Goal: Information Seeking & Learning: Learn about a topic

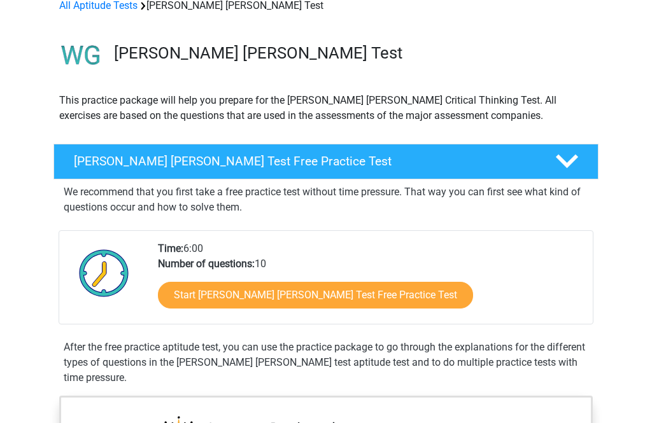
scroll to position [66, 0]
click at [557, 168] on icon at bounding box center [567, 161] width 22 height 22
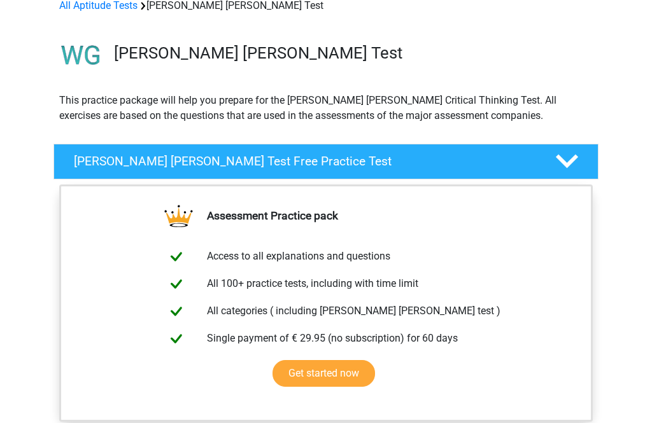
click at [565, 167] on icon at bounding box center [567, 161] width 22 height 22
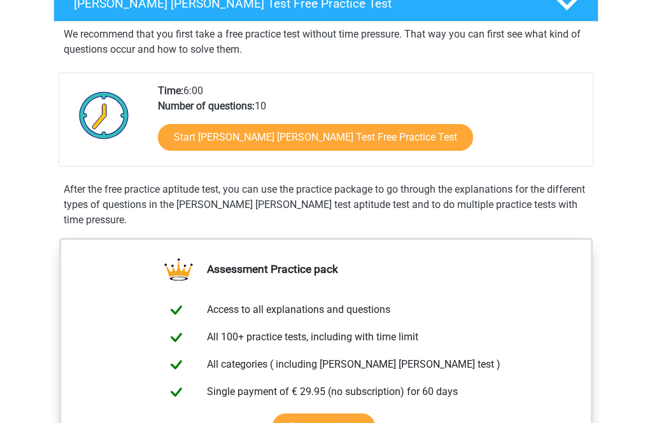
scroll to position [223, 0]
click at [286, 139] on link "Start [PERSON_NAME] [PERSON_NAME] Test Free Practice Test" at bounding box center [315, 137] width 315 height 27
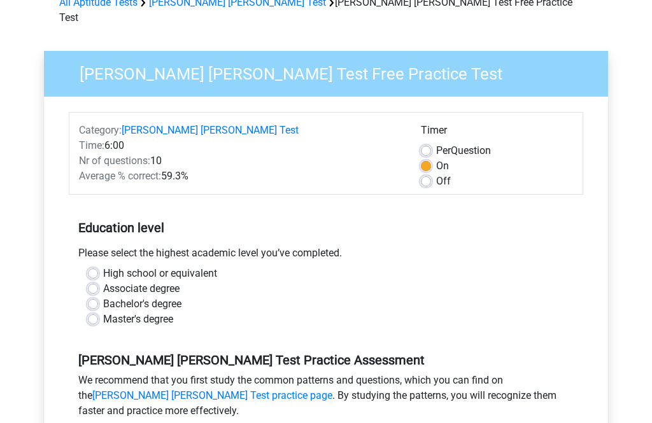
scroll to position [69, 0]
click at [103, 312] on label "Master's degree" at bounding box center [138, 319] width 70 height 15
click at [89, 312] on input "Master's degree" at bounding box center [93, 318] width 10 height 13
radio input "true"
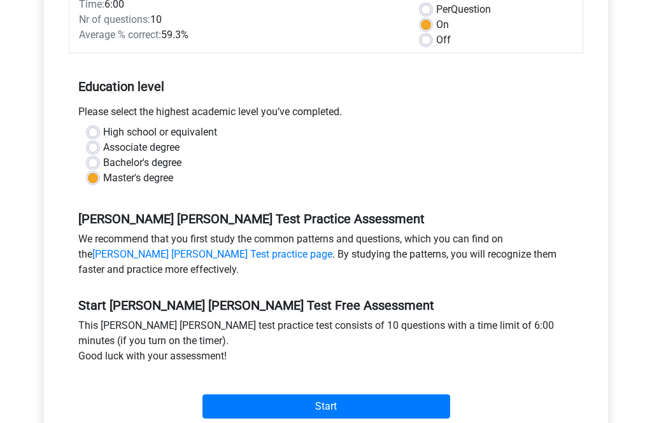
scroll to position [210, 0]
click at [356, 395] on input "Start" at bounding box center [326, 407] width 248 height 24
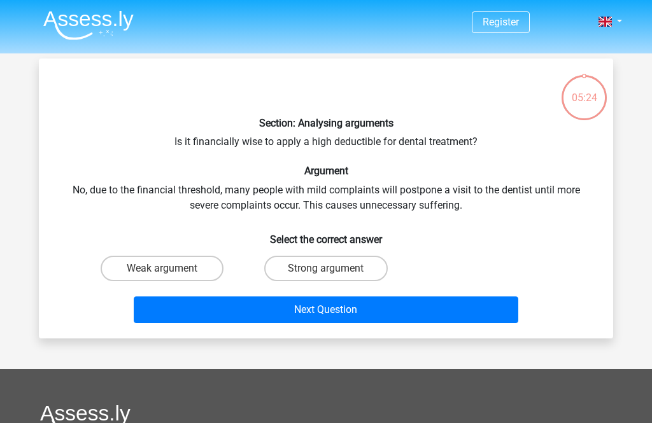
click at [169, 273] on input "Weak argument" at bounding box center [166, 273] width 8 height 8
radio input "true"
click at [397, 308] on button "Next Question" at bounding box center [326, 310] width 385 height 27
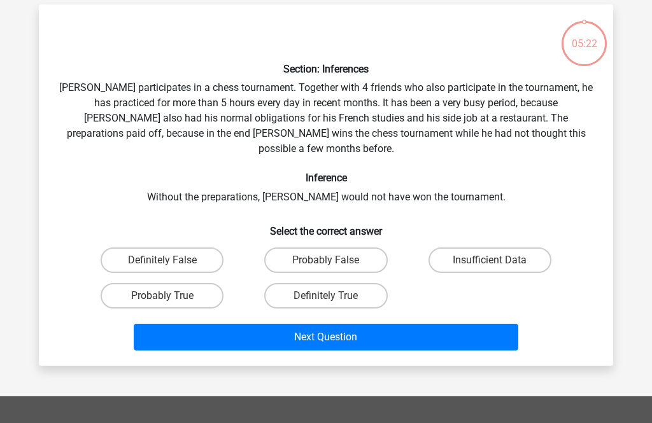
scroll to position [59, 0]
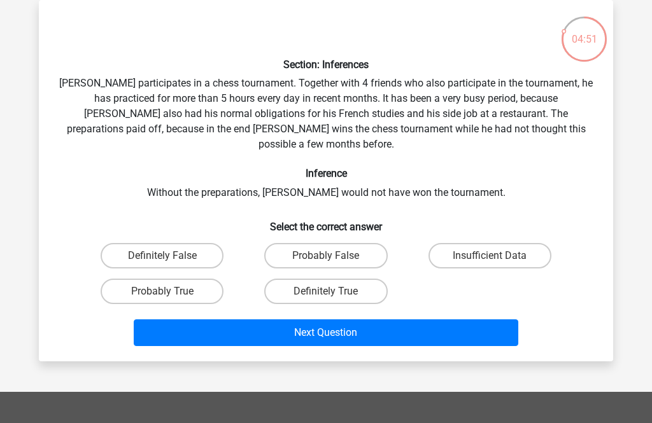
click at [176, 279] on label "Probably True" at bounding box center [162, 291] width 123 height 25
click at [171, 291] on input "Probably True" at bounding box center [166, 295] width 8 height 8
radio input "true"
click at [384, 321] on button "Next Question" at bounding box center [326, 332] width 385 height 27
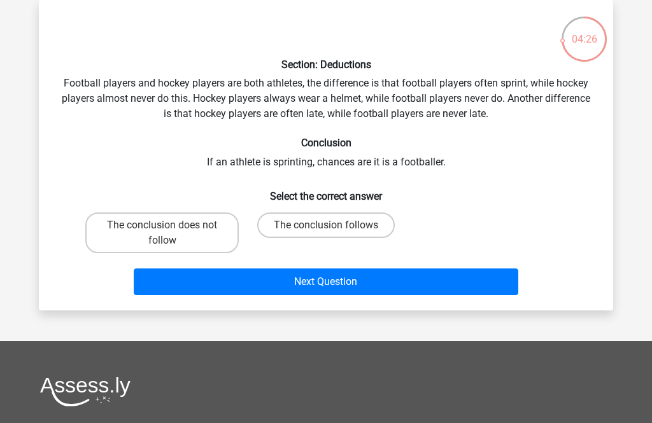
click at [345, 225] on label "The conclusion follows" at bounding box center [325, 225] width 137 height 25
click at [334, 225] on input "The conclusion follows" at bounding box center [330, 229] width 8 height 8
radio input "true"
click at [365, 288] on button "Next Question" at bounding box center [326, 282] width 385 height 27
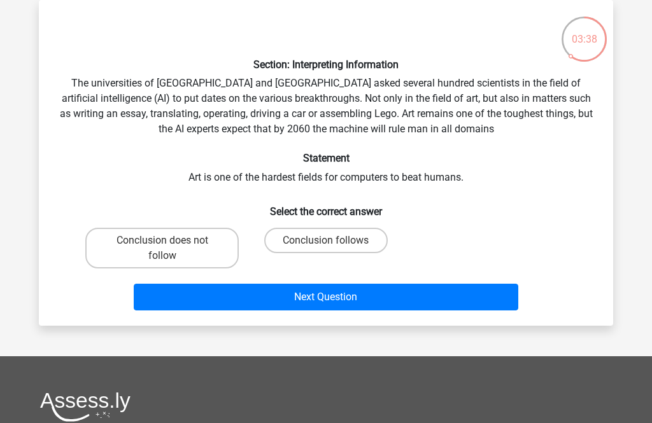
click at [333, 242] on input "Conclusion follows" at bounding box center [330, 245] width 8 height 8
radio input "true"
click at [405, 295] on button "Next Question" at bounding box center [326, 297] width 385 height 27
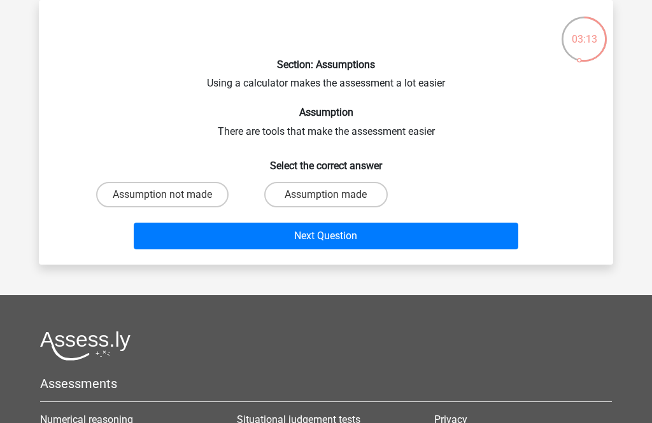
click at [326, 200] on input "Assumption made" at bounding box center [330, 199] width 8 height 8
radio input "true"
click at [386, 237] on button "Next Question" at bounding box center [326, 236] width 385 height 27
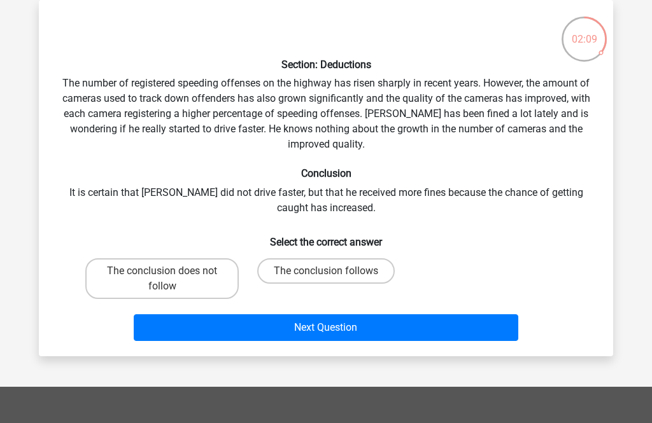
click at [183, 283] on label "The conclusion does not follow" at bounding box center [161, 278] width 153 height 41
click at [171, 279] on input "The conclusion does not follow" at bounding box center [166, 275] width 8 height 8
radio input "true"
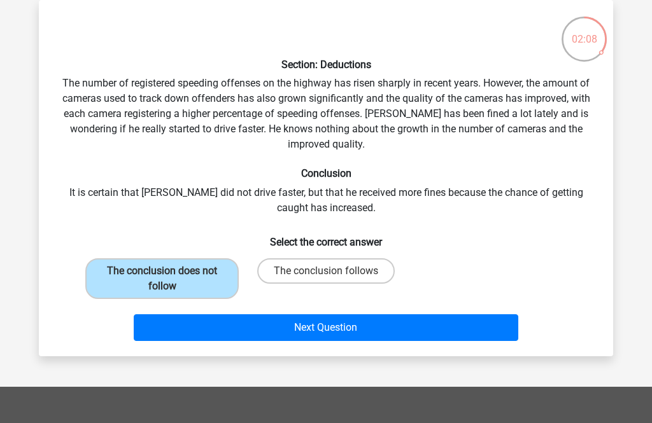
click at [340, 327] on button "Next Question" at bounding box center [326, 327] width 385 height 27
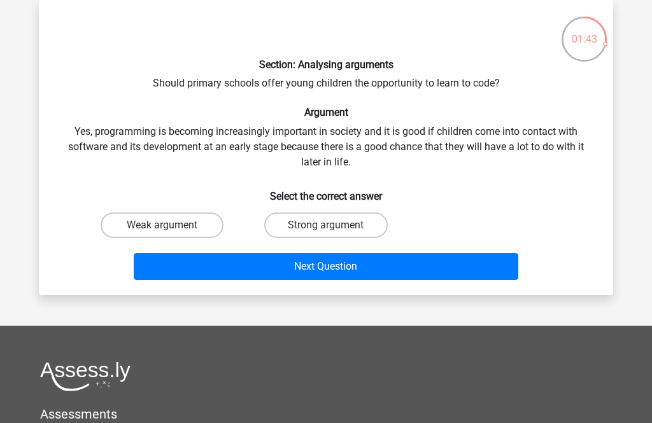
click at [307, 227] on label "Strong argument" at bounding box center [325, 225] width 123 height 25
click at [326, 227] on input "Strong argument" at bounding box center [330, 229] width 8 height 8
radio input "true"
click at [291, 267] on button "Next Question" at bounding box center [326, 266] width 385 height 27
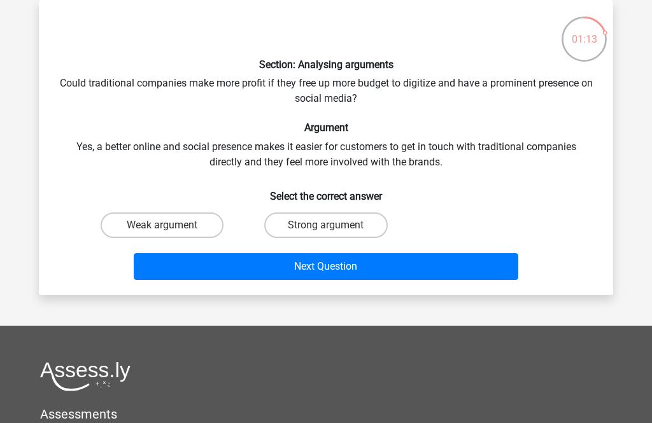
click at [346, 226] on label "Strong argument" at bounding box center [325, 225] width 123 height 25
click at [334, 226] on input "Strong argument" at bounding box center [330, 229] width 8 height 8
radio input "true"
click at [396, 266] on button "Next Question" at bounding box center [326, 266] width 385 height 27
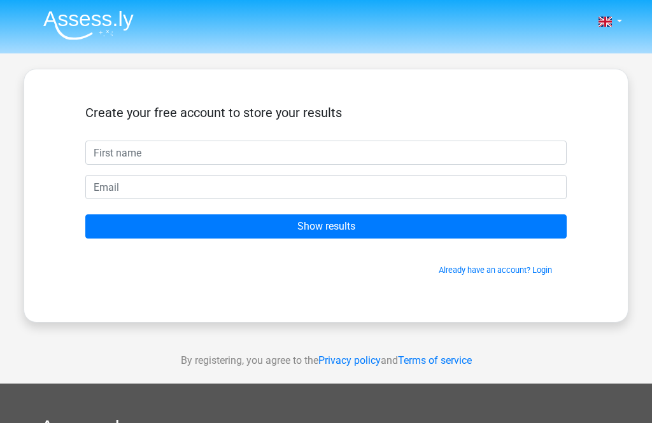
scroll to position [59, 0]
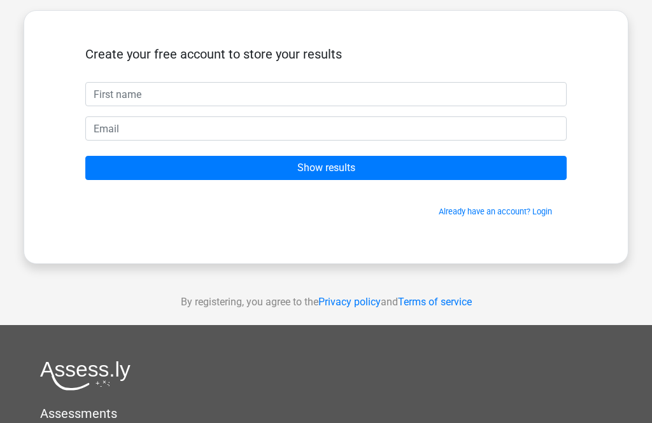
click at [140, 95] on input "text" at bounding box center [325, 94] width 481 height 24
type input "Asifa"
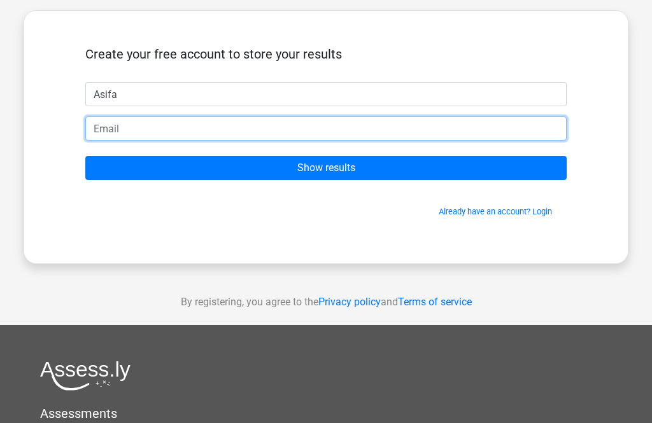
click at [130, 129] on input "email" at bounding box center [325, 128] width 481 height 24
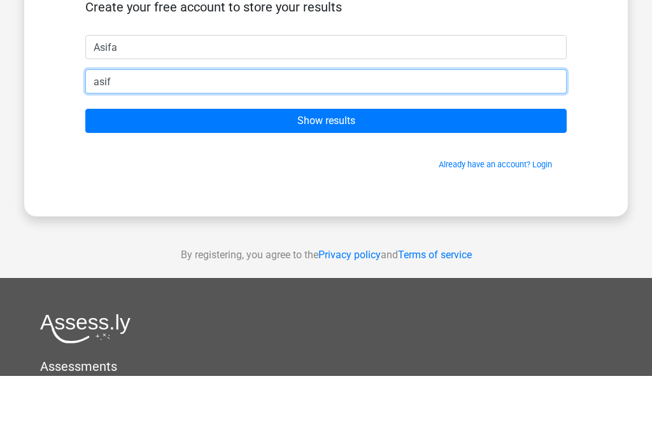
type input "asifaashraf@hotmail.com"
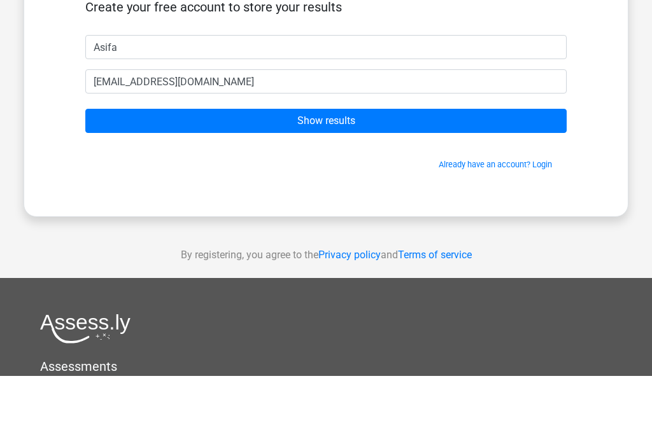
scroll to position [106, 0]
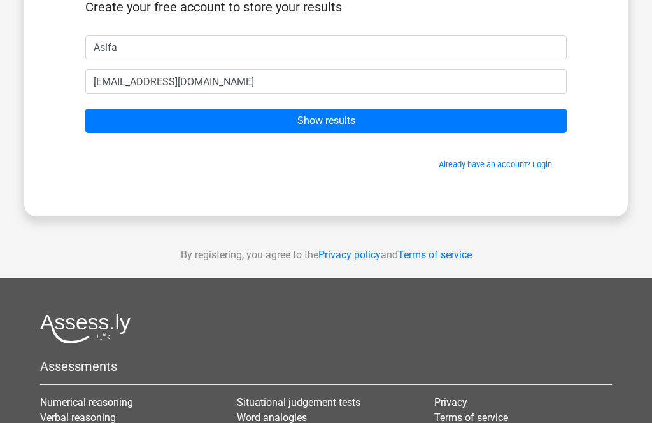
click at [339, 122] on input "Show results" at bounding box center [325, 121] width 481 height 24
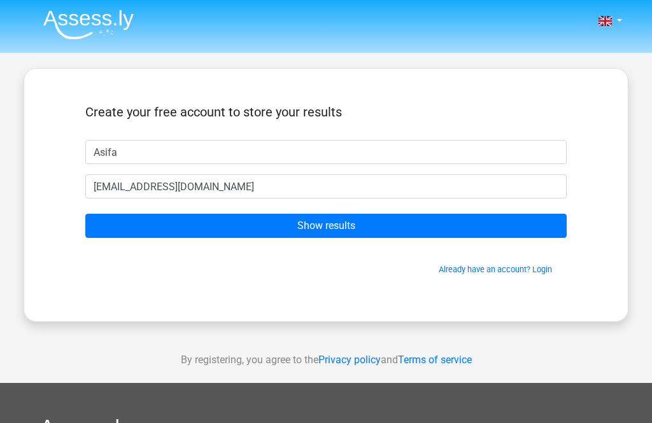
scroll to position [0, 0]
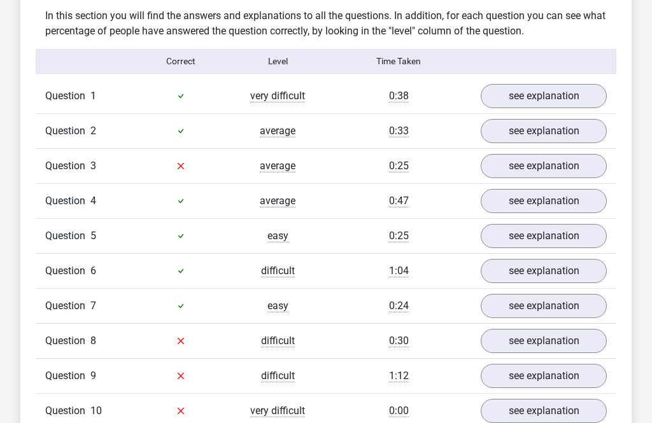
scroll to position [985, 0]
click at [552, 84] on link "see explanation" at bounding box center [543, 96] width 126 height 24
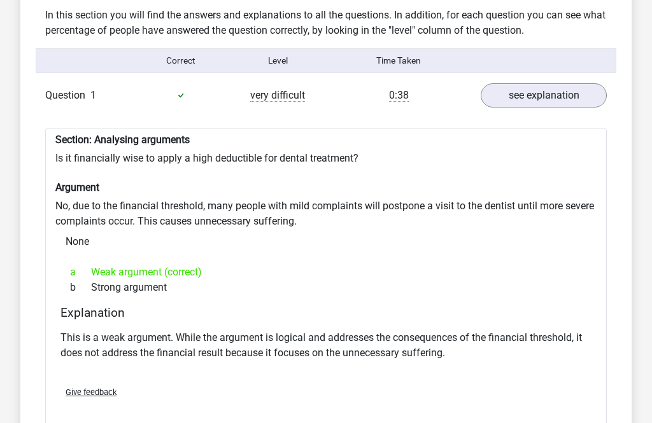
scroll to position [986, 0]
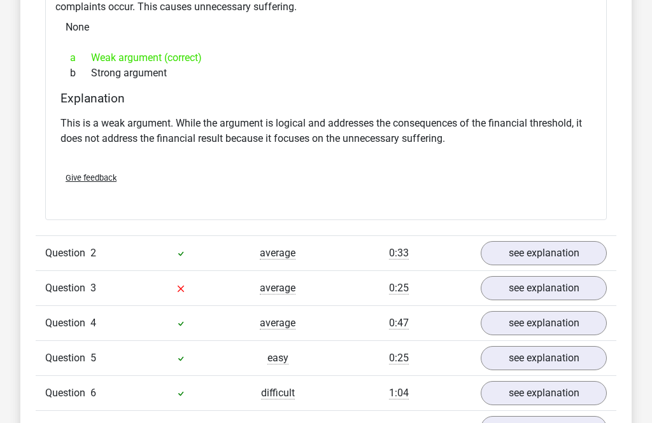
click at [536, 242] on link "see explanation" at bounding box center [543, 254] width 126 height 24
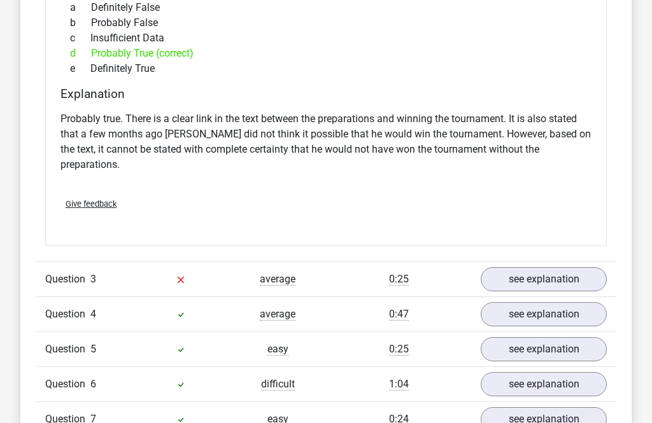
scroll to position [1654, 0]
click at [538, 267] on link "see explanation" at bounding box center [543, 279] width 126 height 24
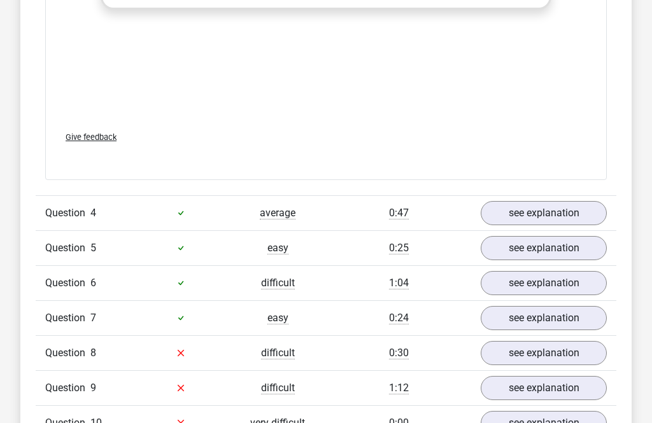
scroll to position [2434, 0]
click at [547, 201] on link "see explanation" at bounding box center [543, 213] width 126 height 24
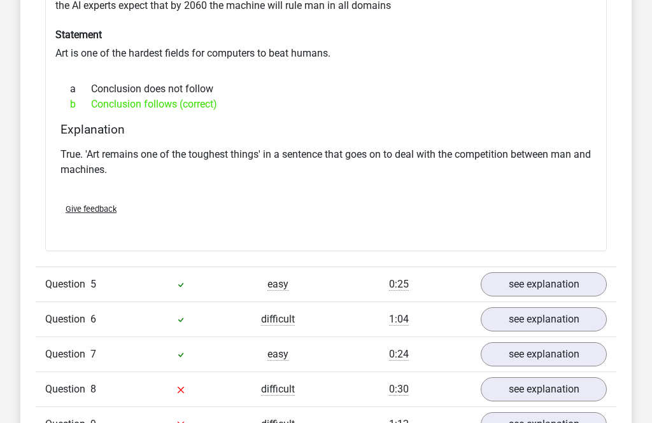
scroll to position [2844, 0]
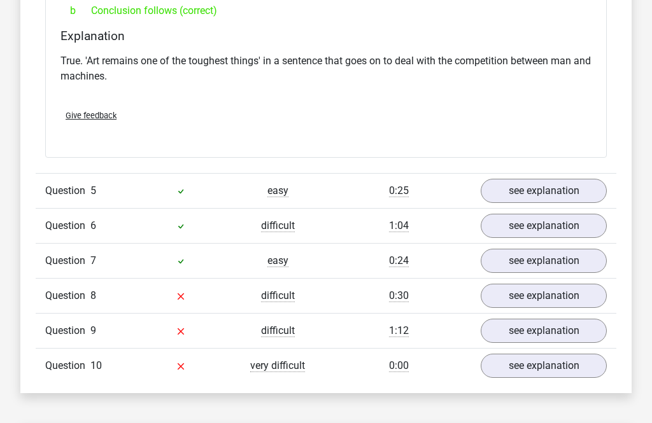
click at [544, 179] on link "see explanation" at bounding box center [543, 191] width 126 height 24
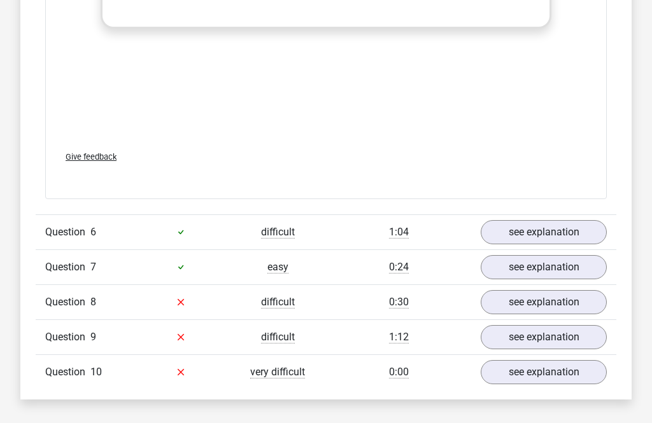
scroll to position [3485, 0]
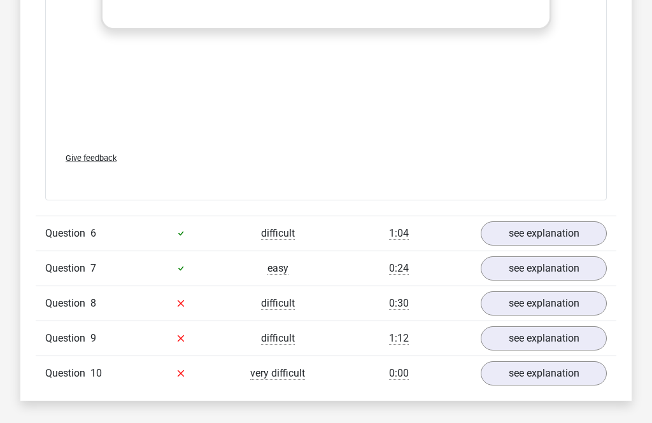
click at [547, 221] on link "see explanation" at bounding box center [543, 233] width 126 height 24
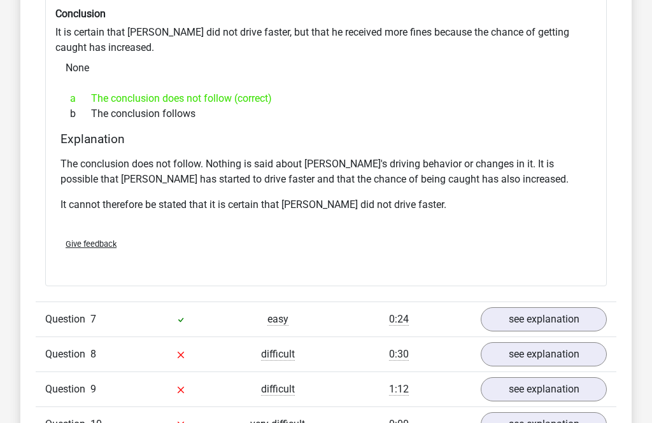
scroll to position [3858, 0]
click at [534, 307] on link "see explanation" at bounding box center [543, 319] width 126 height 24
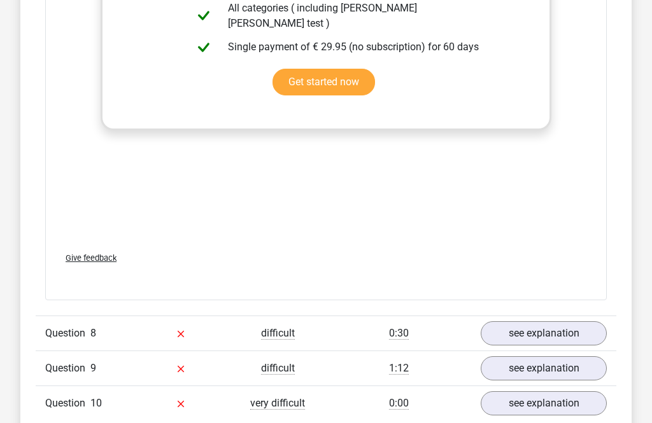
scroll to position [4574, 0]
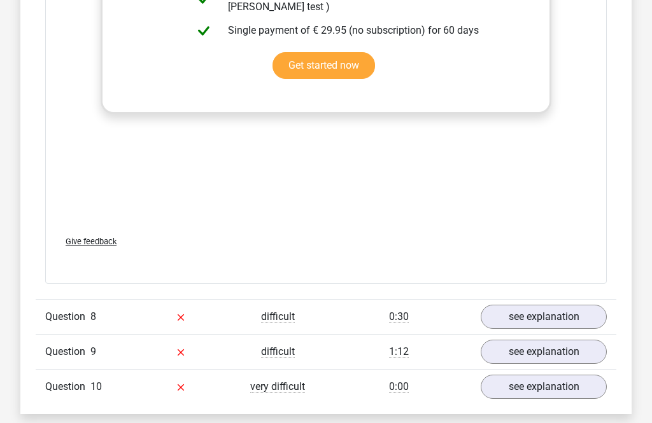
click at [529, 305] on link "see explanation" at bounding box center [543, 317] width 126 height 24
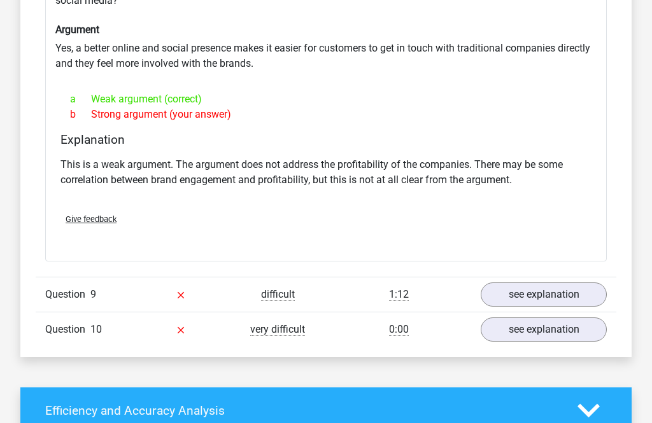
scroll to position [4971, 0]
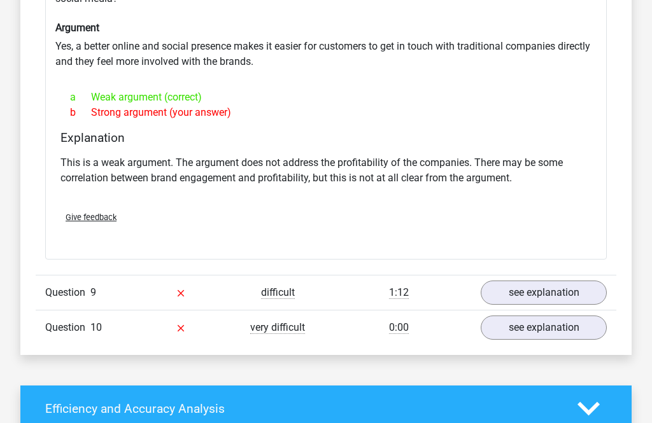
click at [534, 281] on link "see explanation" at bounding box center [543, 293] width 126 height 24
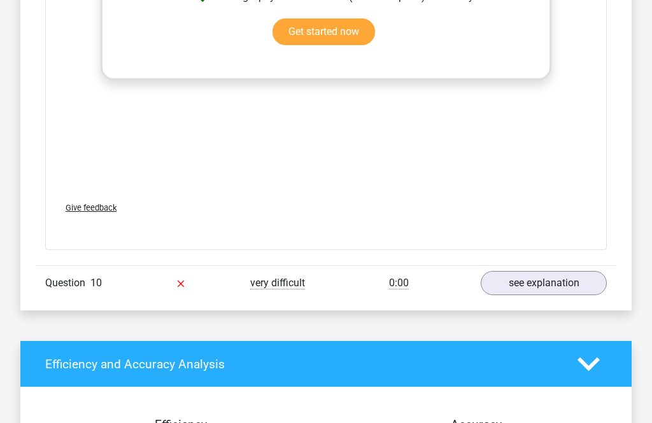
scroll to position [5717, 0]
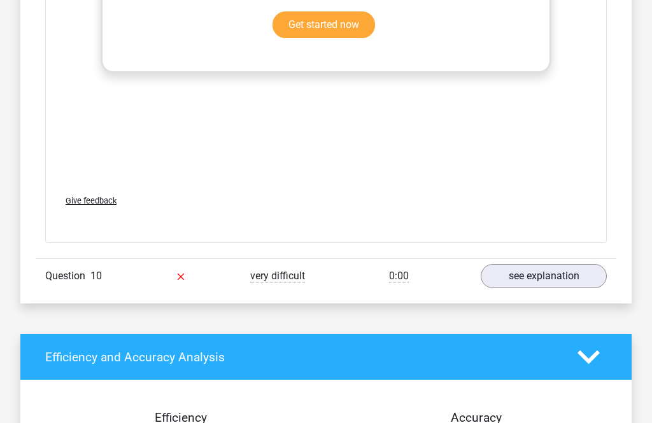
click at [528, 264] on link "see explanation" at bounding box center [543, 276] width 126 height 24
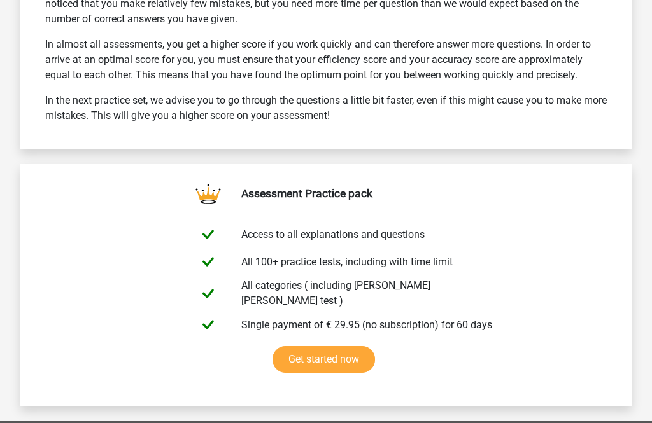
scroll to position [7282, 0]
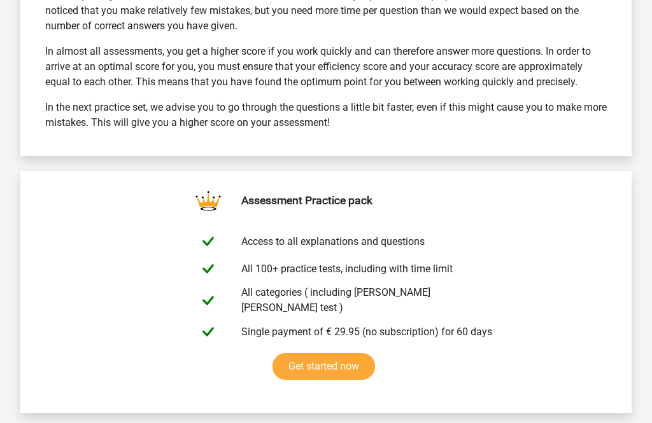
click at [329, 353] on link "Get started now" at bounding box center [323, 366] width 102 height 27
